Goal: Task Accomplishment & Management: Complete application form

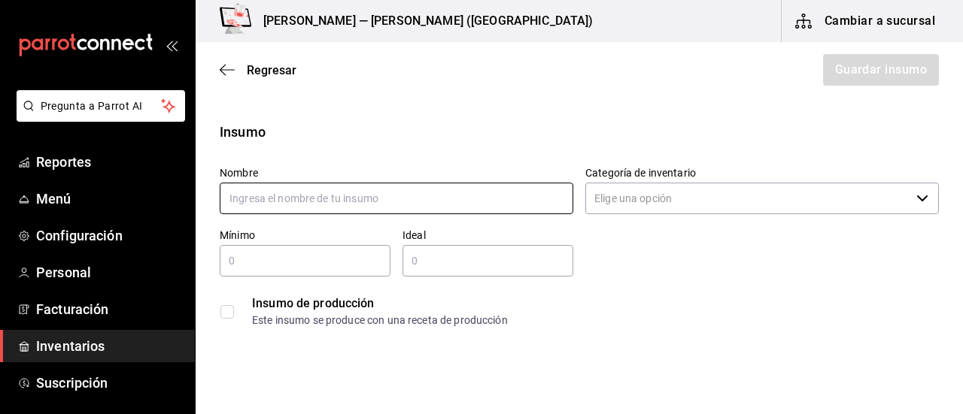
click at [325, 202] on input "text" at bounding box center [396, 199] width 353 height 32
type input "f"
type input "FRESA"
click at [916, 196] on icon "button" at bounding box center [922, 199] width 12 height 12
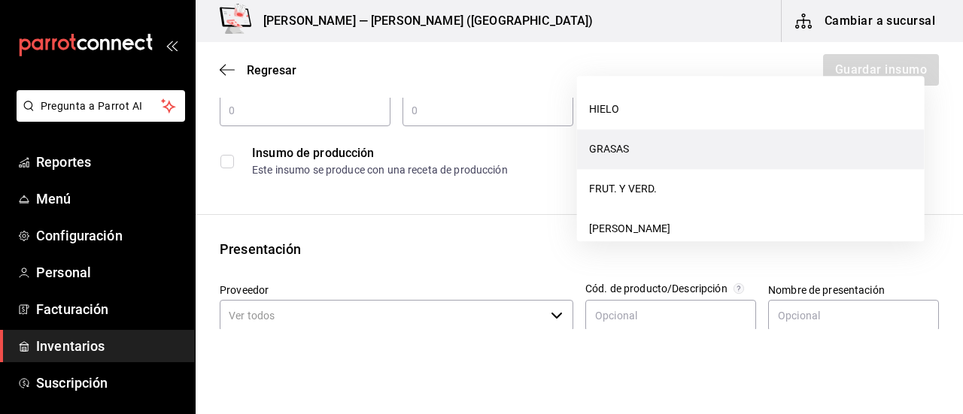
scroll to position [301, 0]
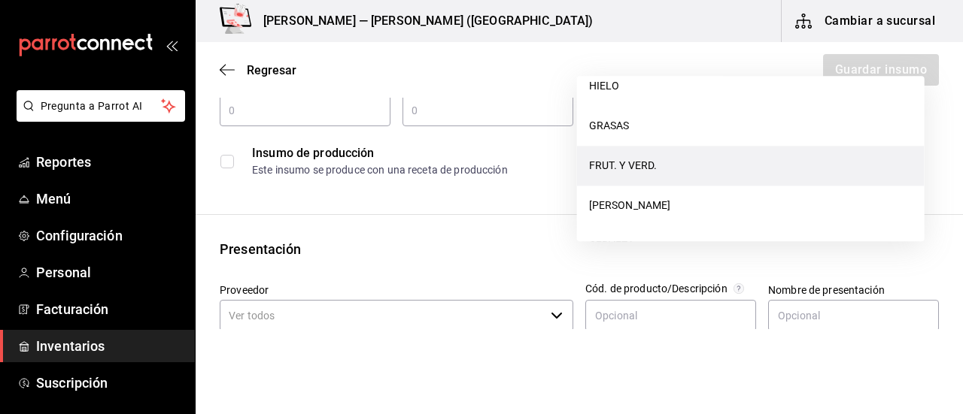
click at [638, 162] on li "FRUT. Y VERD." at bounding box center [750, 166] width 347 height 40
type input "FRUT. Y VERD."
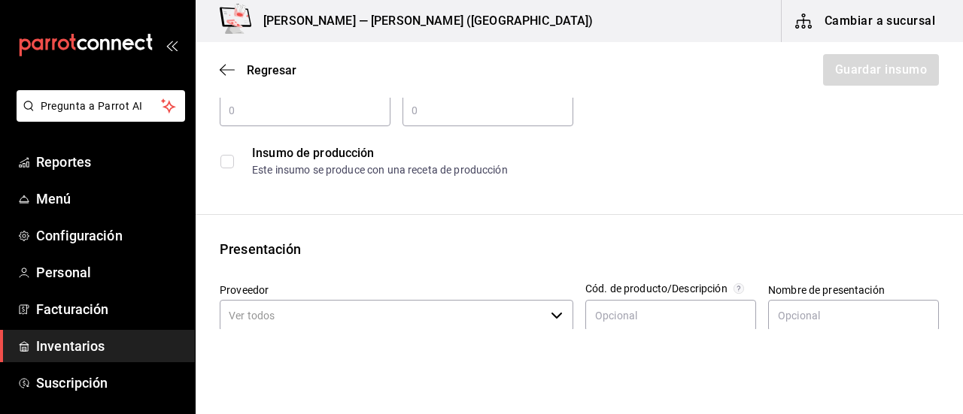
scroll to position [75, 0]
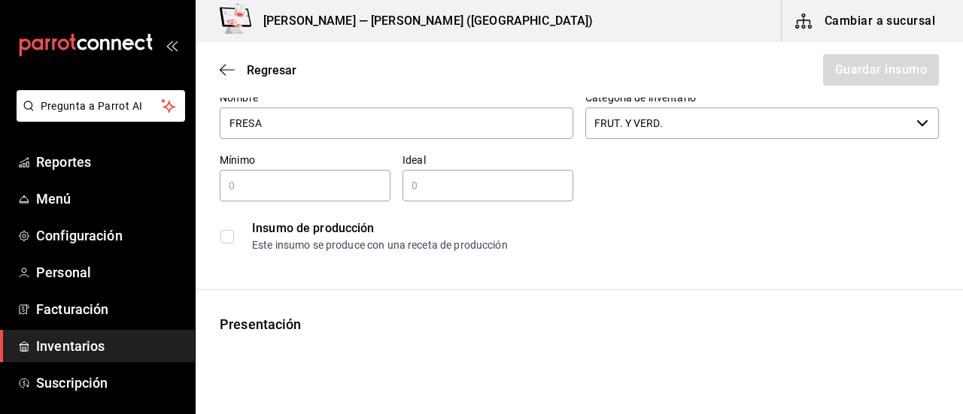
type input "FRESA"
click at [302, 193] on input "text" at bounding box center [305, 186] width 171 height 18
type input "0.5"
click at [419, 190] on input "text" at bounding box center [487, 186] width 171 height 18
type input "1"
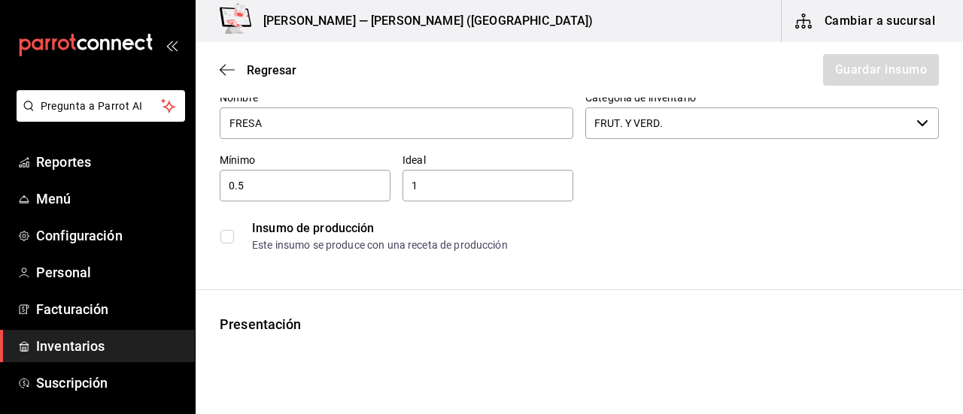
click at [696, 241] on div "Este insumo se produce con una receta de producción" at bounding box center [595, 246] width 686 height 16
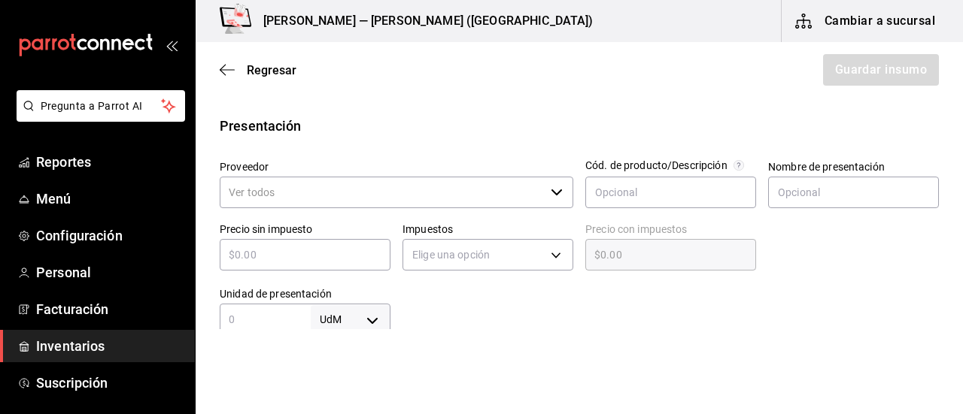
scroll to position [301, 0]
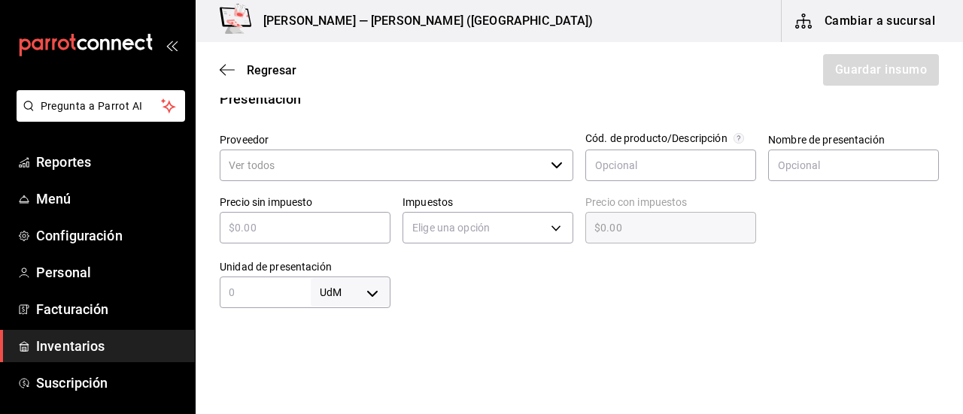
click at [553, 160] on icon "button" at bounding box center [556, 165] width 12 height 12
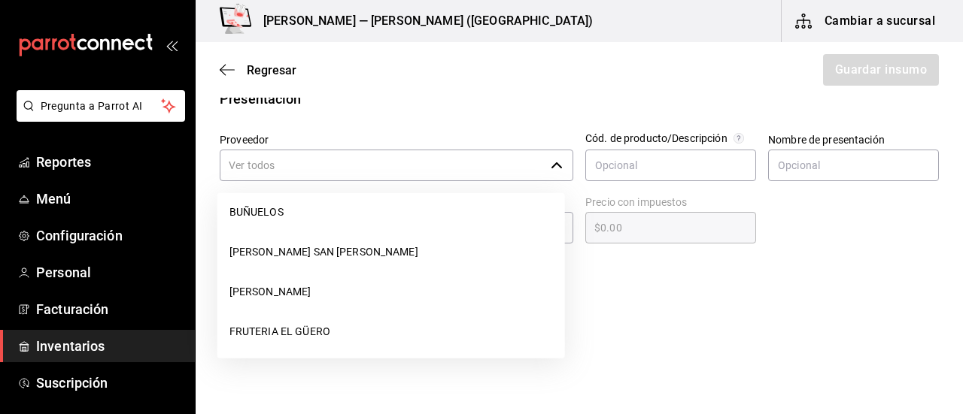
scroll to position [526, 0]
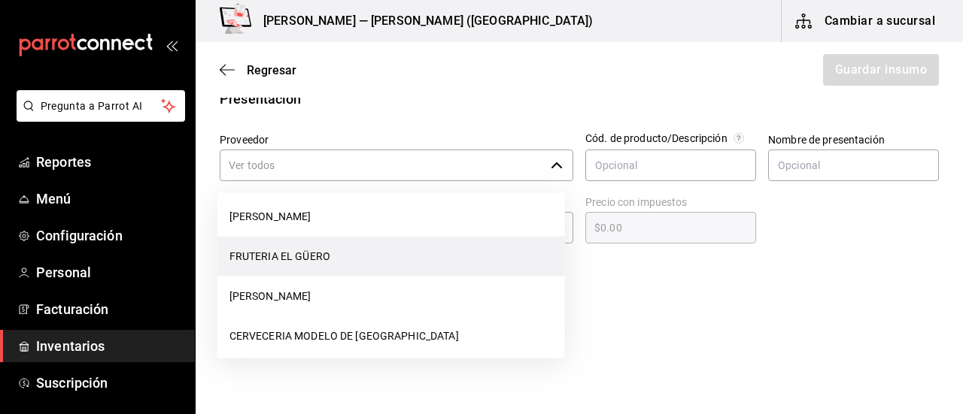
click at [397, 262] on li "FRUTERIA EL GÜERO" at bounding box center [390, 257] width 347 height 40
type input "FRUTERIA EL GÜERO"
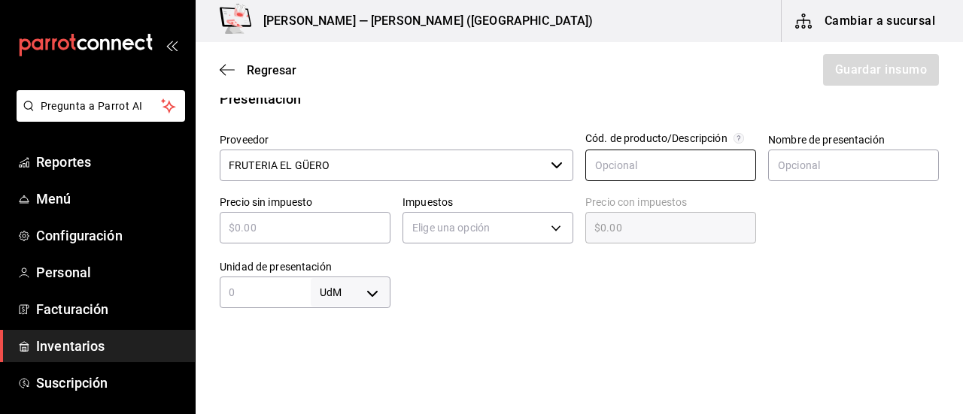
click at [683, 167] on input "text" at bounding box center [670, 166] width 171 height 32
click at [817, 168] on input "text" at bounding box center [853, 166] width 171 height 32
type input "KILO"
click at [323, 235] on input "text" at bounding box center [305, 228] width 171 height 18
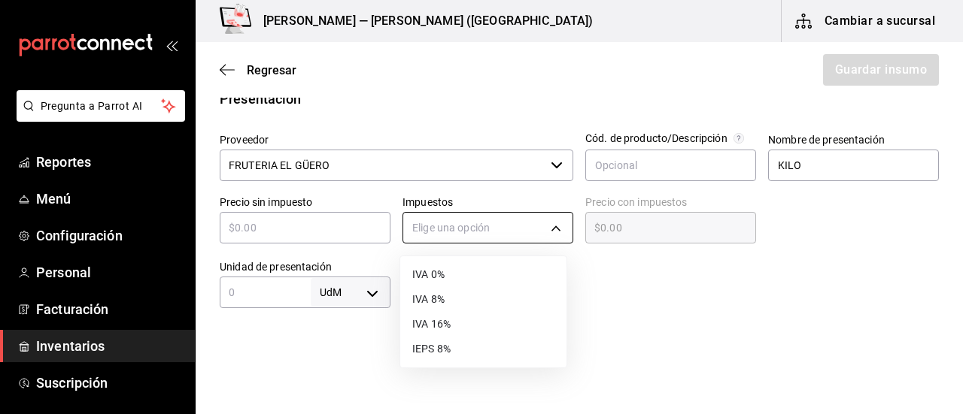
click at [546, 226] on body "Pregunta a Parrot AI Reportes Menú Configuración Personal Facturación Inventari…" at bounding box center [481, 164] width 963 height 329
click at [365, 291] on div at bounding box center [481, 207] width 963 height 414
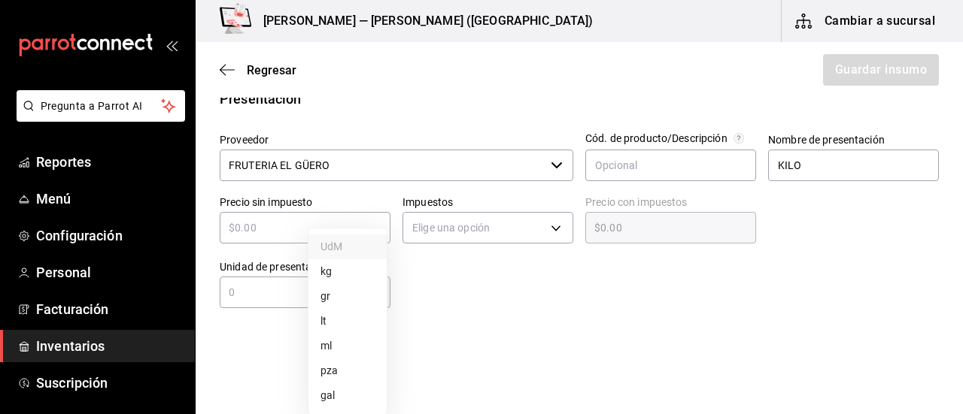
click at [371, 292] on body "Pregunta a Parrot AI Reportes Menú Configuración Personal Facturación Inventari…" at bounding box center [481, 164] width 963 height 329
click at [240, 296] on div at bounding box center [481, 207] width 963 height 414
click at [241, 290] on input "text" at bounding box center [265, 292] width 91 height 18
type input "1"
click at [358, 288] on body "Pregunta a Parrot AI Reportes Menú Configuración Personal Facturación Inventari…" at bounding box center [481, 164] width 963 height 329
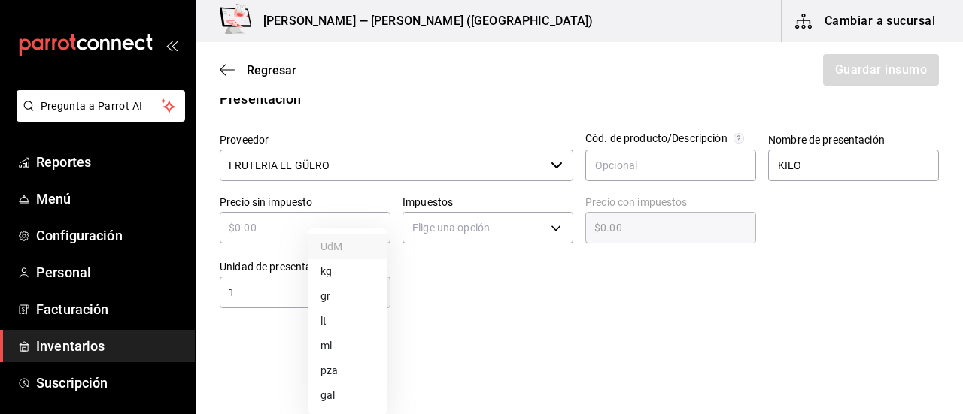
click at [341, 272] on li "kg" at bounding box center [347, 271] width 78 height 25
type input "KILOGRAM"
type input "1"
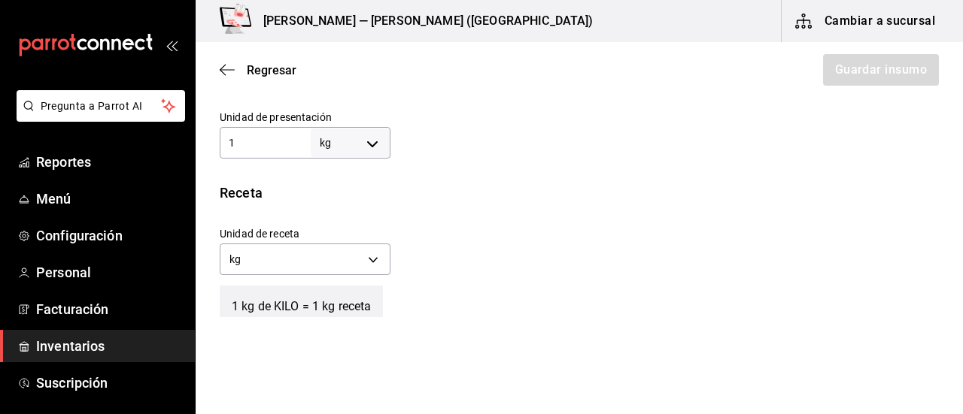
scroll to position [451, 0]
click at [372, 257] on body "Pregunta a Parrot AI Reportes Menú Configuración Personal Facturación Inventari…" at bounding box center [481, 164] width 963 height 329
click at [353, 324] on li "gr" at bounding box center [303, 330] width 166 height 25
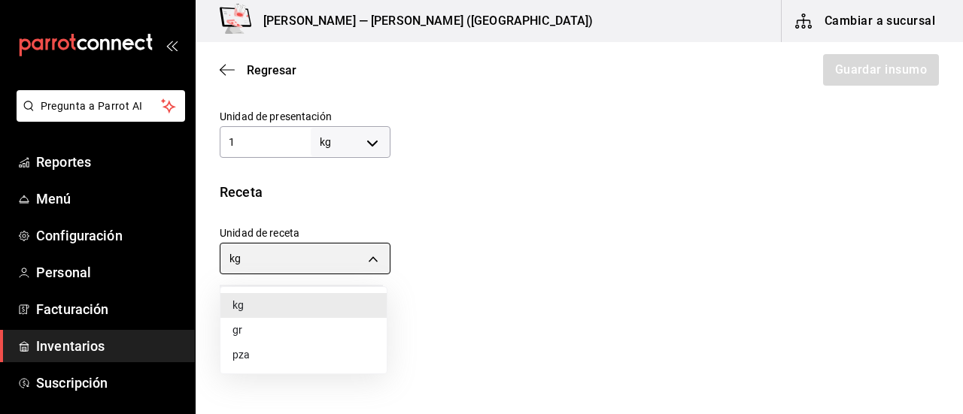
type input "GRAM"
type input "1,000"
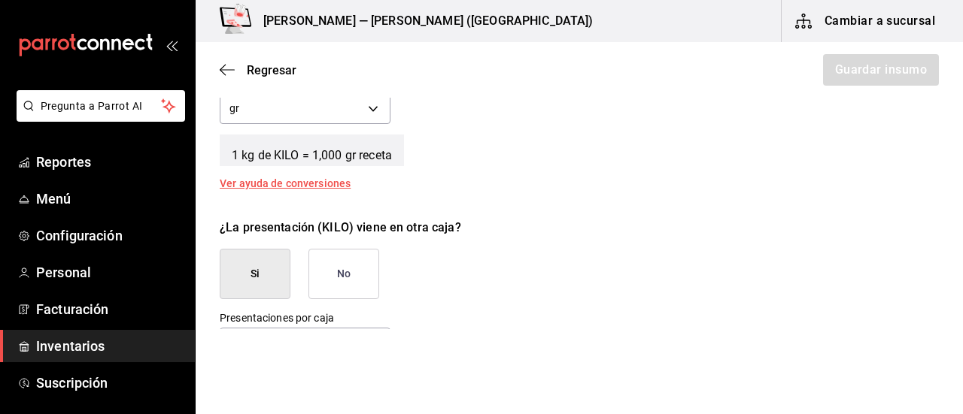
click at [338, 261] on button "No" at bounding box center [343, 274] width 71 height 50
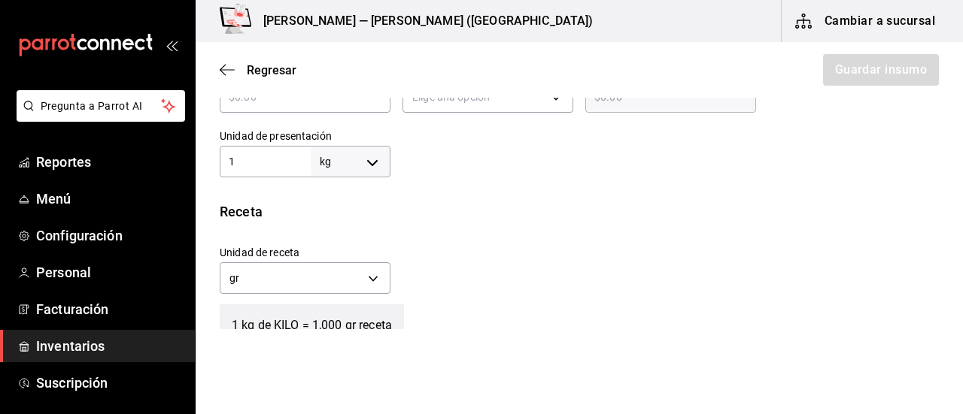
scroll to position [281, 0]
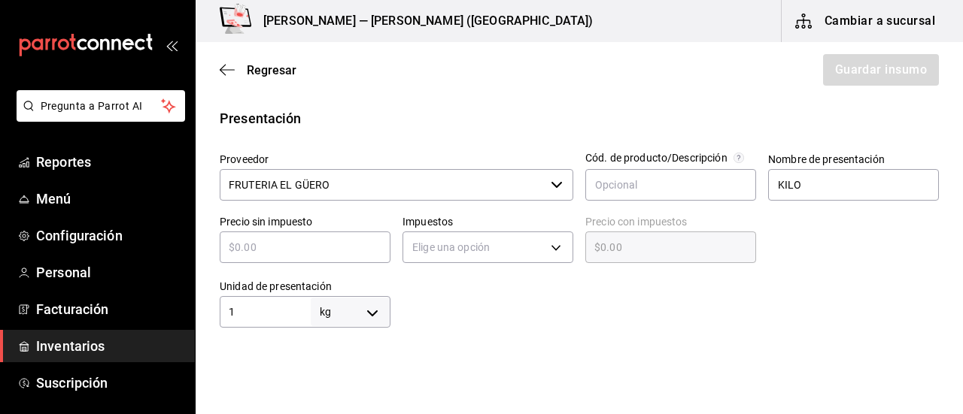
click at [353, 244] on input "text" at bounding box center [305, 247] width 171 height 18
type input "$01"
type input "$1.00"
type input "$0"
type input "$0.00"
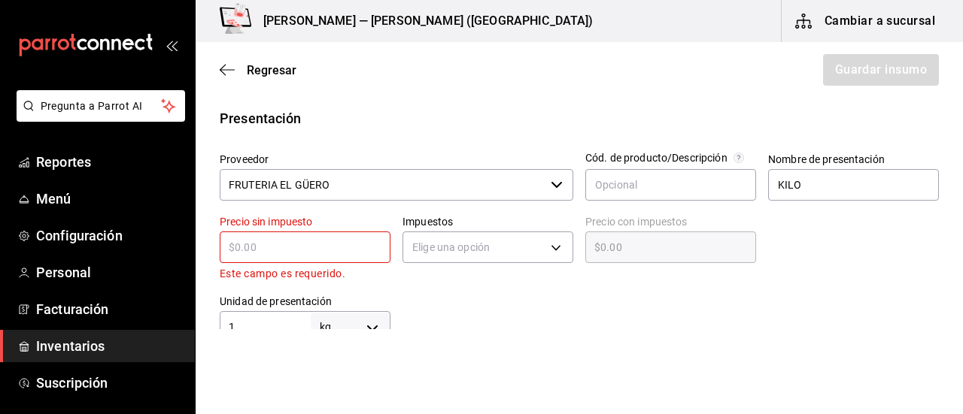
type input "$1"
type input "$1.00"
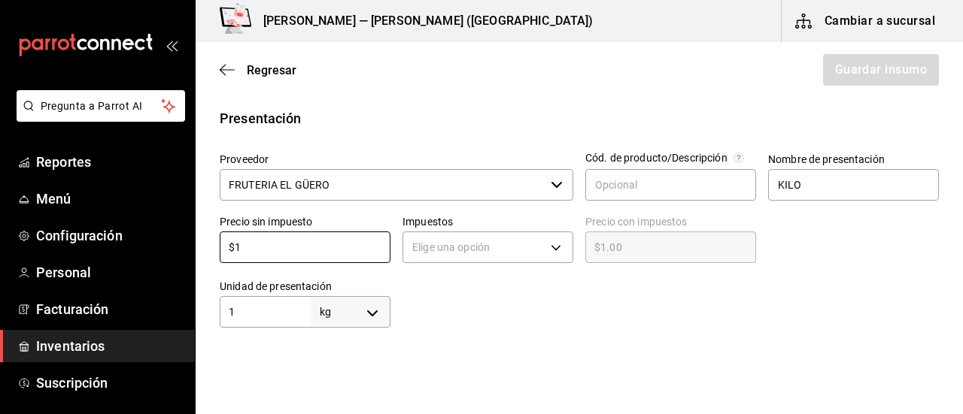
type input "$1"
click at [430, 94] on div "Regresar Guardar insumo" at bounding box center [579, 70] width 767 height 56
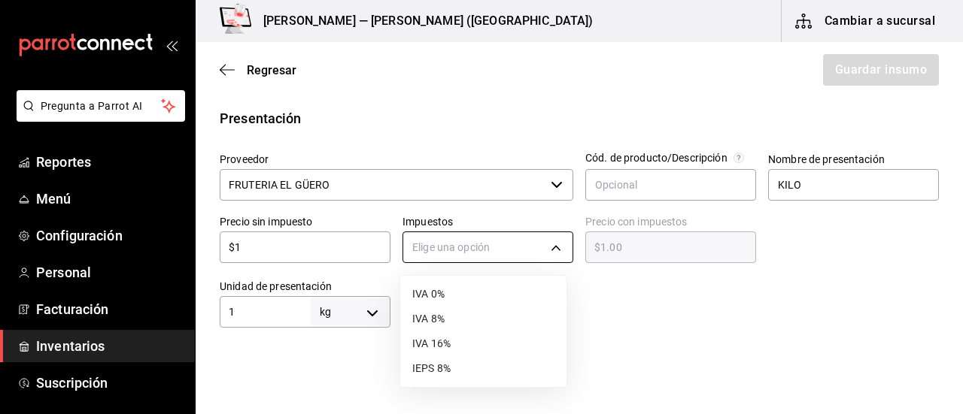
click at [540, 259] on body "Pregunta a Parrot AI Reportes Menú Configuración Personal Facturación Inventari…" at bounding box center [481, 164] width 963 height 329
click at [450, 299] on li "IVA 0%" at bounding box center [483, 294] width 166 height 25
type input "IVA_0"
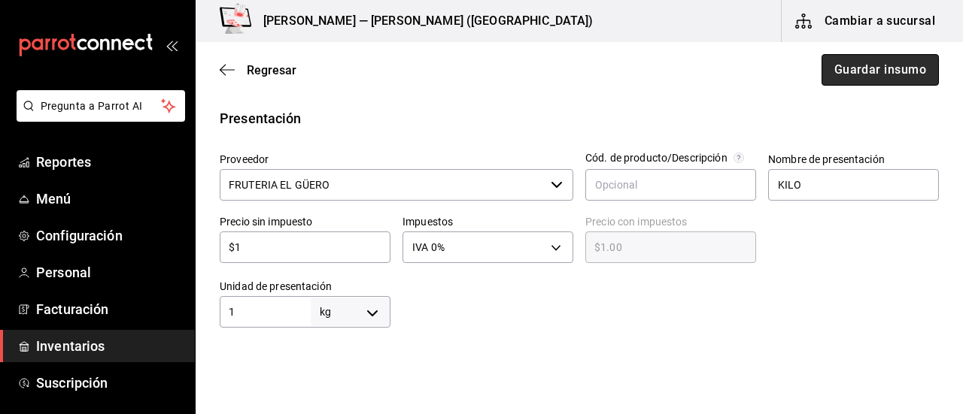
click at [866, 66] on button "Guardar insumo" at bounding box center [879, 70] width 117 height 32
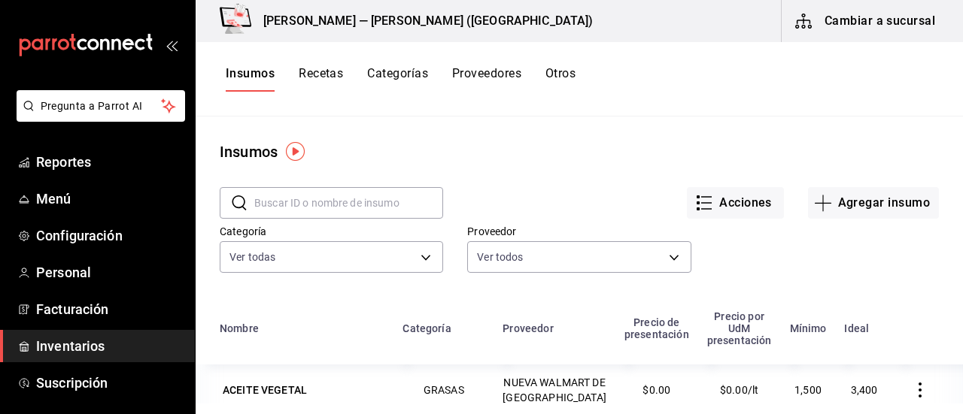
click at [344, 196] on input "text" at bounding box center [348, 203] width 189 height 30
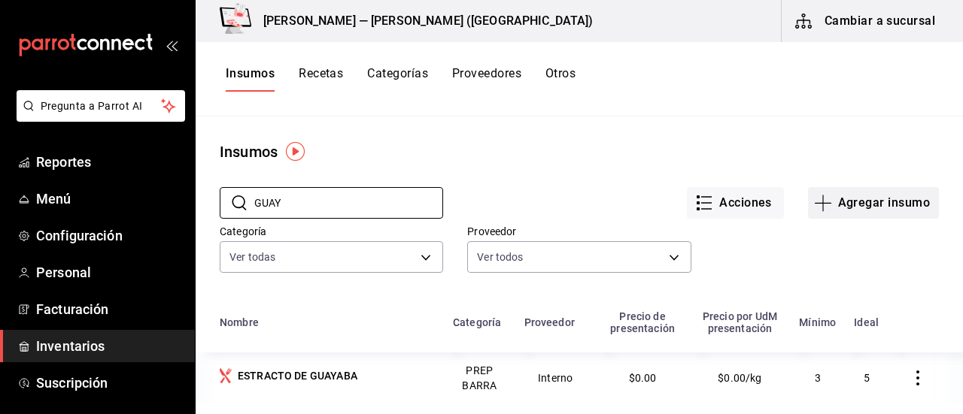
type input "GUAY"
click at [869, 196] on button "Agregar insumo" at bounding box center [873, 203] width 131 height 32
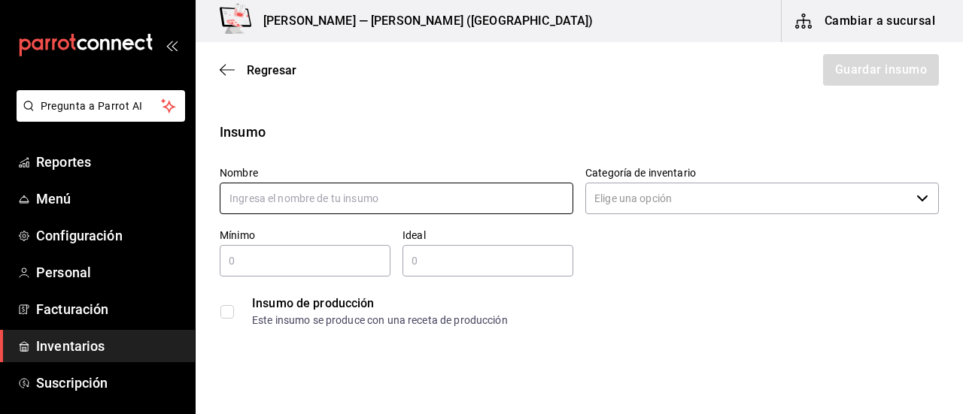
click at [326, 202] on input "text" at bounding box center [396, 199] width 353 height 32
type input "AGUA DE GUAYABA"
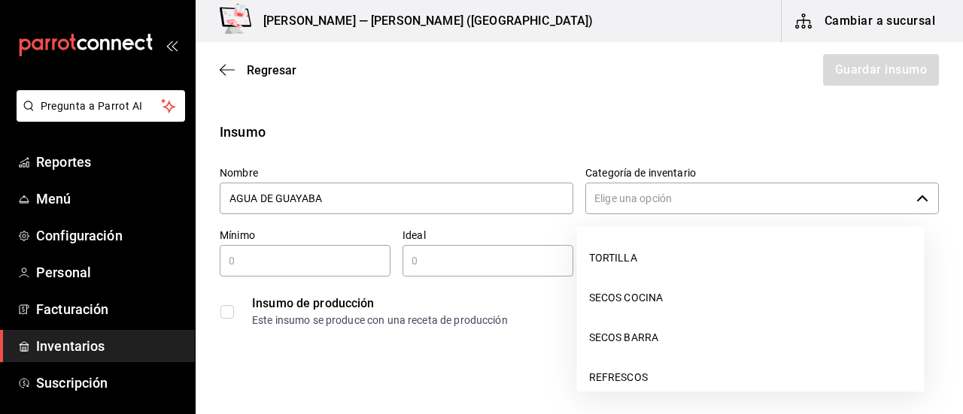
click at [838, 211] on input "Categoría de inventario" at bounding box center [747, 199] width 325 height 32
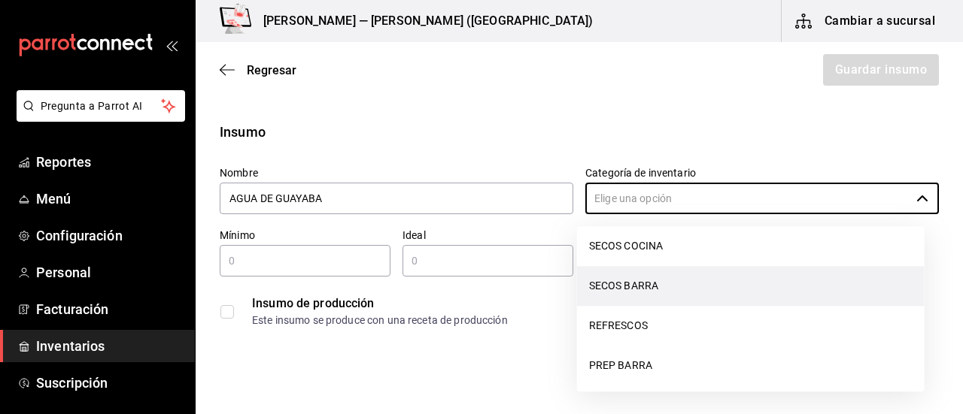
scroll to position [75, 0]
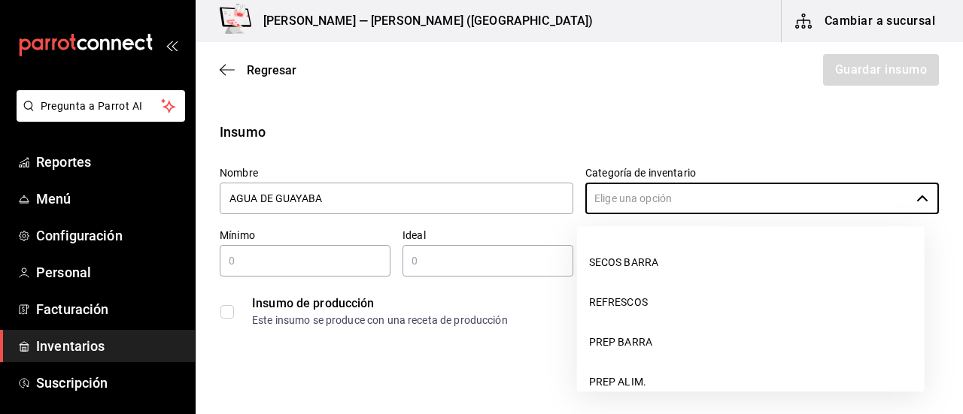
click at [690, 347] on li "PREP BARRA" at bounding box center [750, 343] width 347 height 40
type input "PREP BARRA"
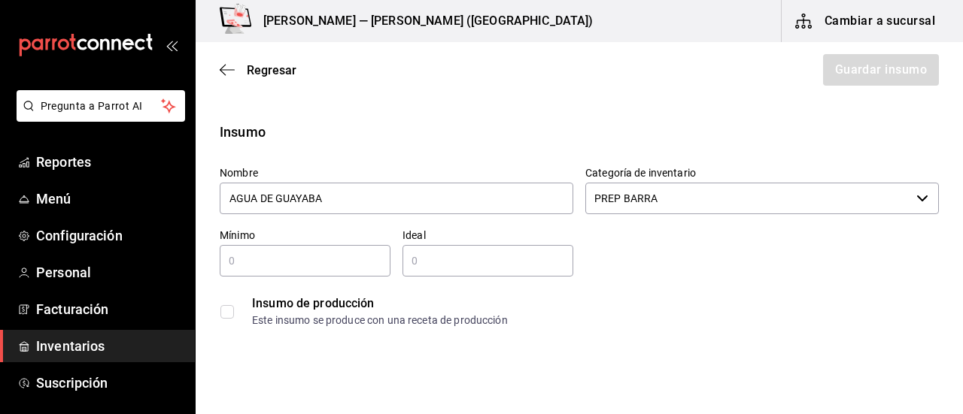
click at [354, 265] on input "text" at bounding box center [305, 261] width 171 height 18
type input "3.45"
click at [465, 261] on input "text" at bounding box center [487, 261] width 171 height 18
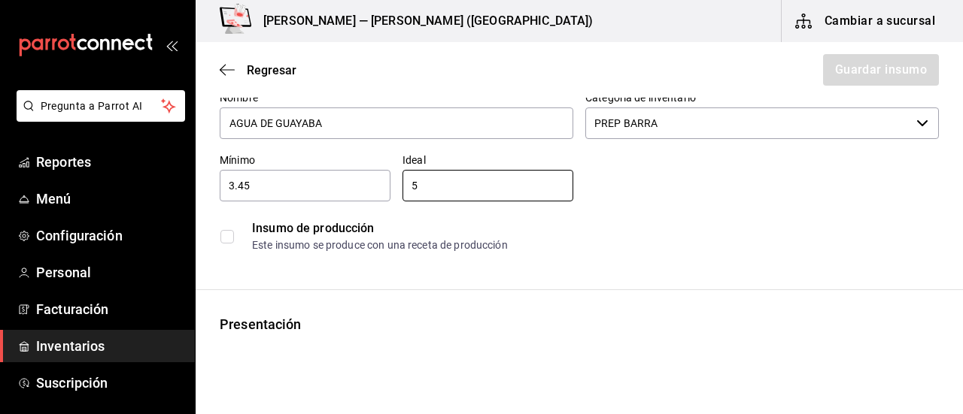
type input "5"
click at [232, 235] on input "checkbox" at bounding box center [227, 237] width 14 height 14
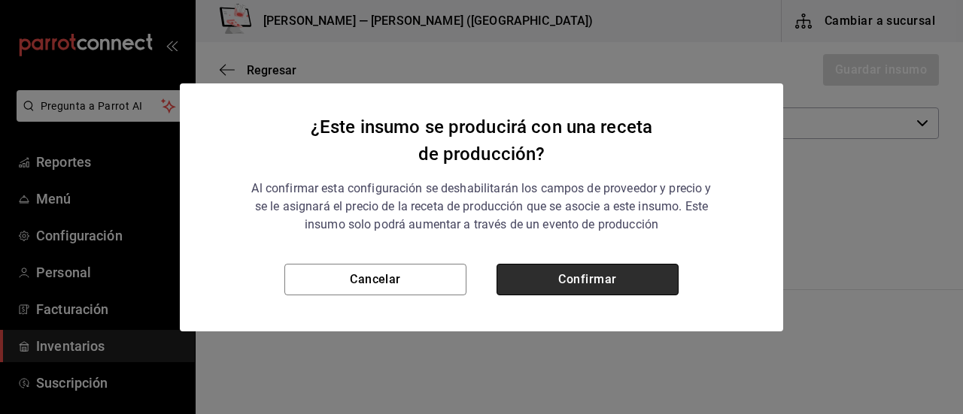
click at [605, 279] on button "Confirmar" at bounding box center [587, 280] width 182 height 32
checkbox input "true"
type input "$0.00"
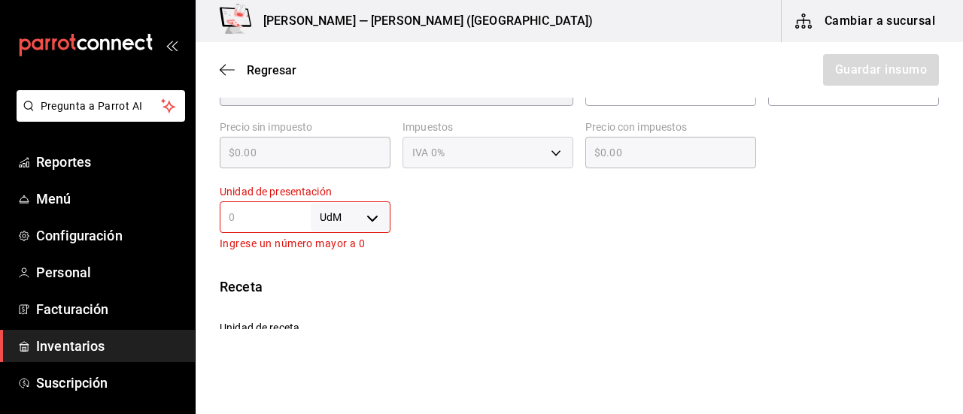
scroll to position [301, 0]
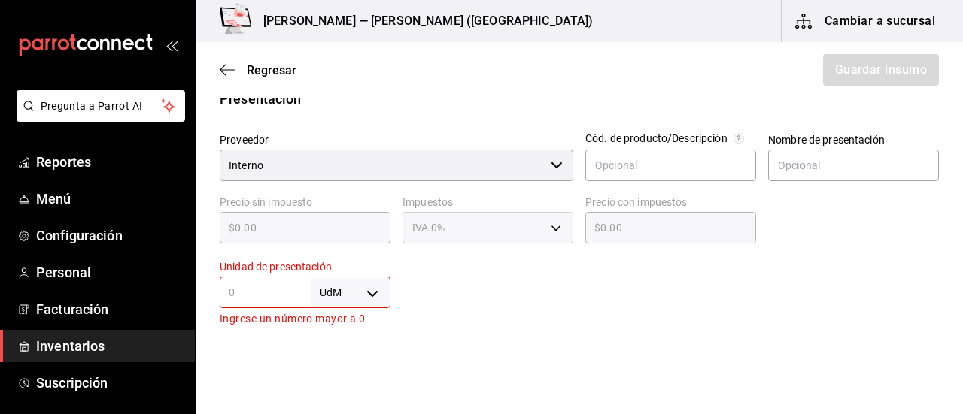
click at [378, 289] on body "Pregunta a Parrot AI Reportes Menú Configuración Personal Facturación Inventari…" at bounding box center [481, 164] width 963 height 329
click at [354, 321] on li "lt" at bounding box center [347, 321] width 78 height 25
type input "LITER"
click at [226, 290] on input "text" at bounding box center [265, 292] width 91 height 18
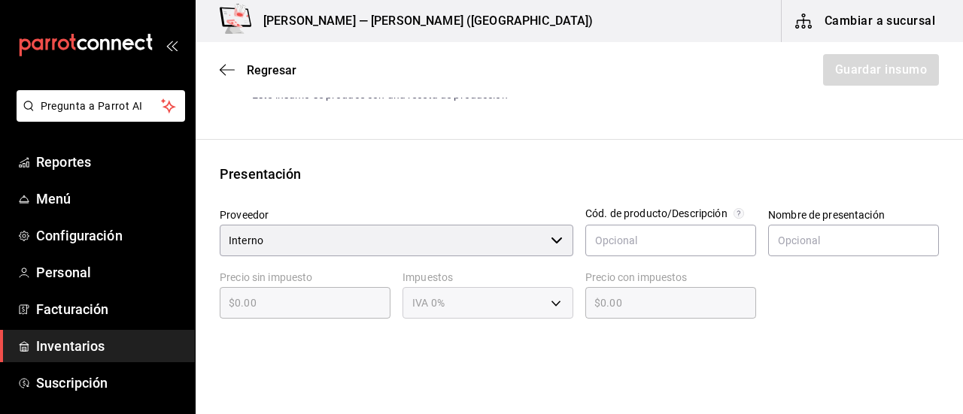
scroll to position [376, 0]
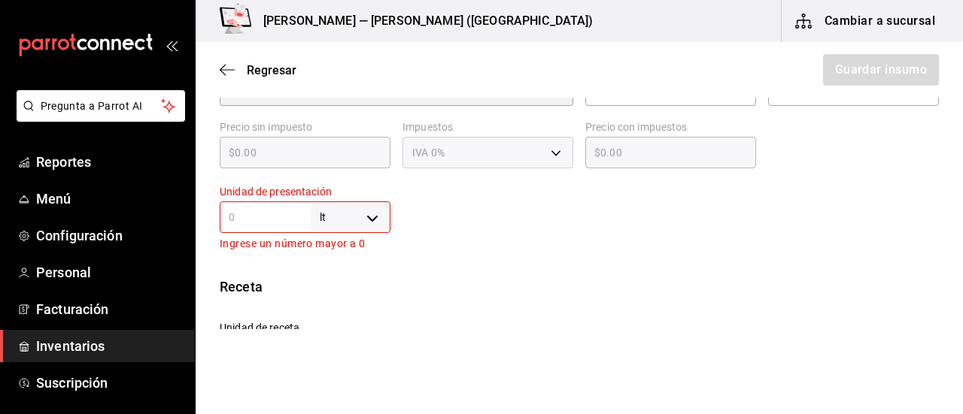
type input "1"
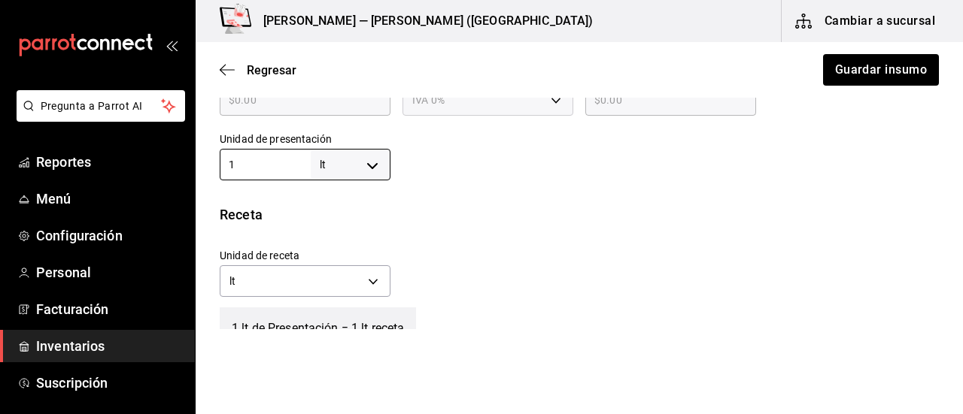
scroll to position [451, 0]
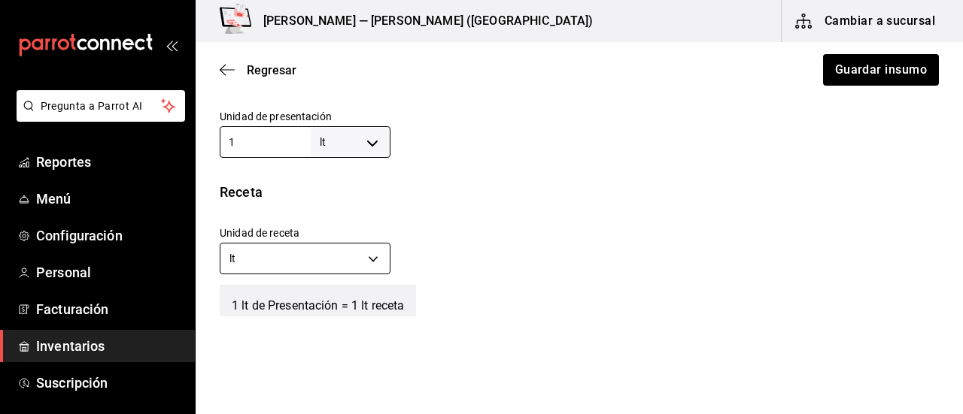
type input "1"
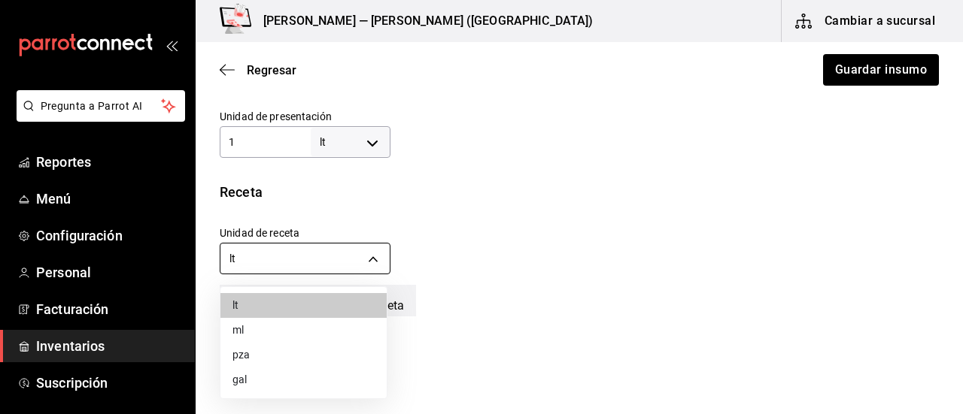
click at [372, 258] on body "Pregunta a Parrot AI Reportes Menú Configuración Personal Facturación Inventari…" at bounding box center [481, 164] width 963 height 329
drag, startPoint x: 290, startPoint y: 327, endPoint x: 281, endPoint y: 342, distance: 17.2
click at [281, 342] on ul "lt ml [PERSON_NAME]" at bounding box center [303, 342] width 166 height 111
click at [253, 330] on li "ml" at bounding box center [303, 330] width 166 height 25
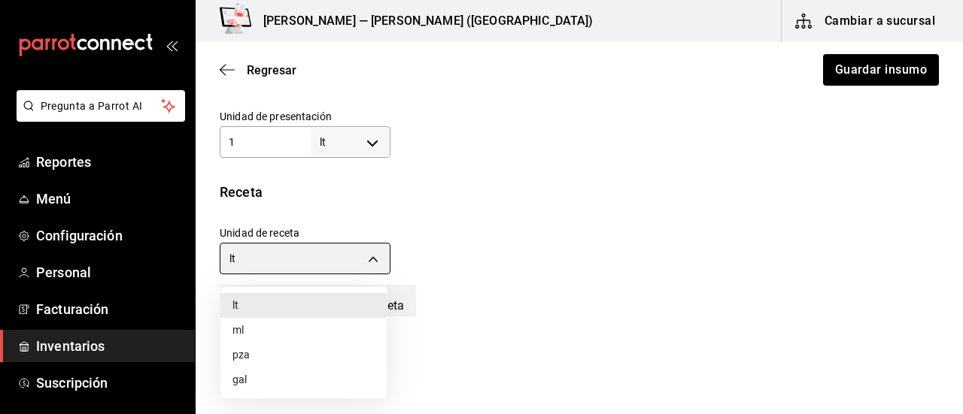
type input "MILLILITER"
type input "1,000"
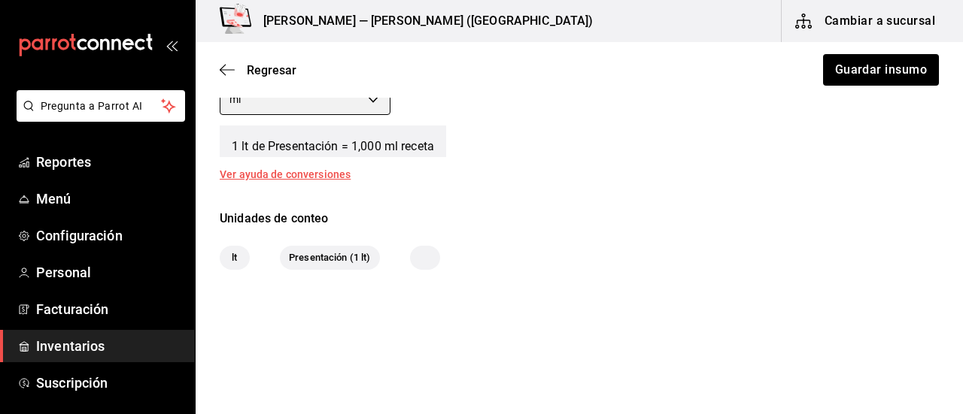
scroll to position [623, 0]
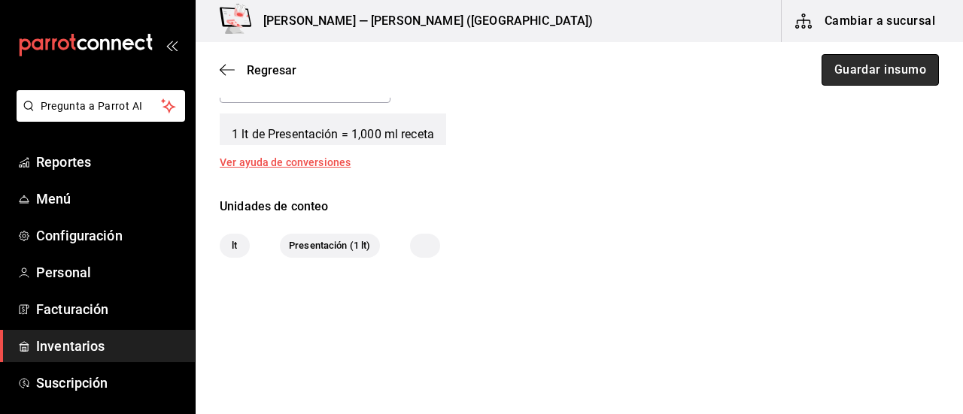
click at [875, 68] on button "Guardar insumo" at bounding box center [879, 70] width 117 height 32
